Goal: Task Accomplishment & Management: Use online tool/utility

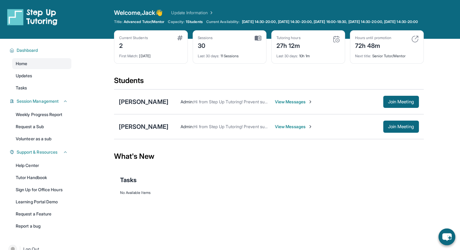
click at [31, 149] on div "Dashboard Home Updates Tasks Session Management Weekly Progress Report Request …" at bounding box center [38, 137] width 77 height 197
click at [32, 144] on link "Volunteer as a sub" at bounding box center [41, 138] width 59 height 11
click at [41, 68] on link "Home" at bounding box center [41, 63] width 59 height 11
click at [180, 40] on img at bounding box center [179, 37] width 5 height 5
click at [290, 105] on span "View Messages" at bounding box center [294, 102] width 38 height 6
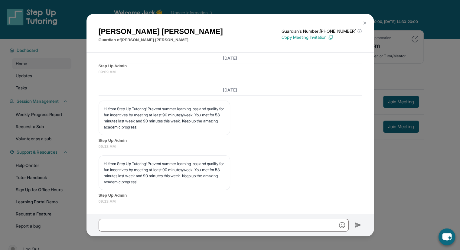
scroll to position [4949, 0]
click at [366, 18] on button at bounding box center [365, 23] width 12 height 12
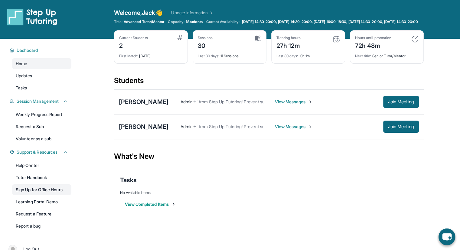
click at [42, 195] on link "Sign Up for Office Hours" at bounding box center [41, 189] width 59 height 11
